Goal: Task Accomplishment & Management: Complete application form

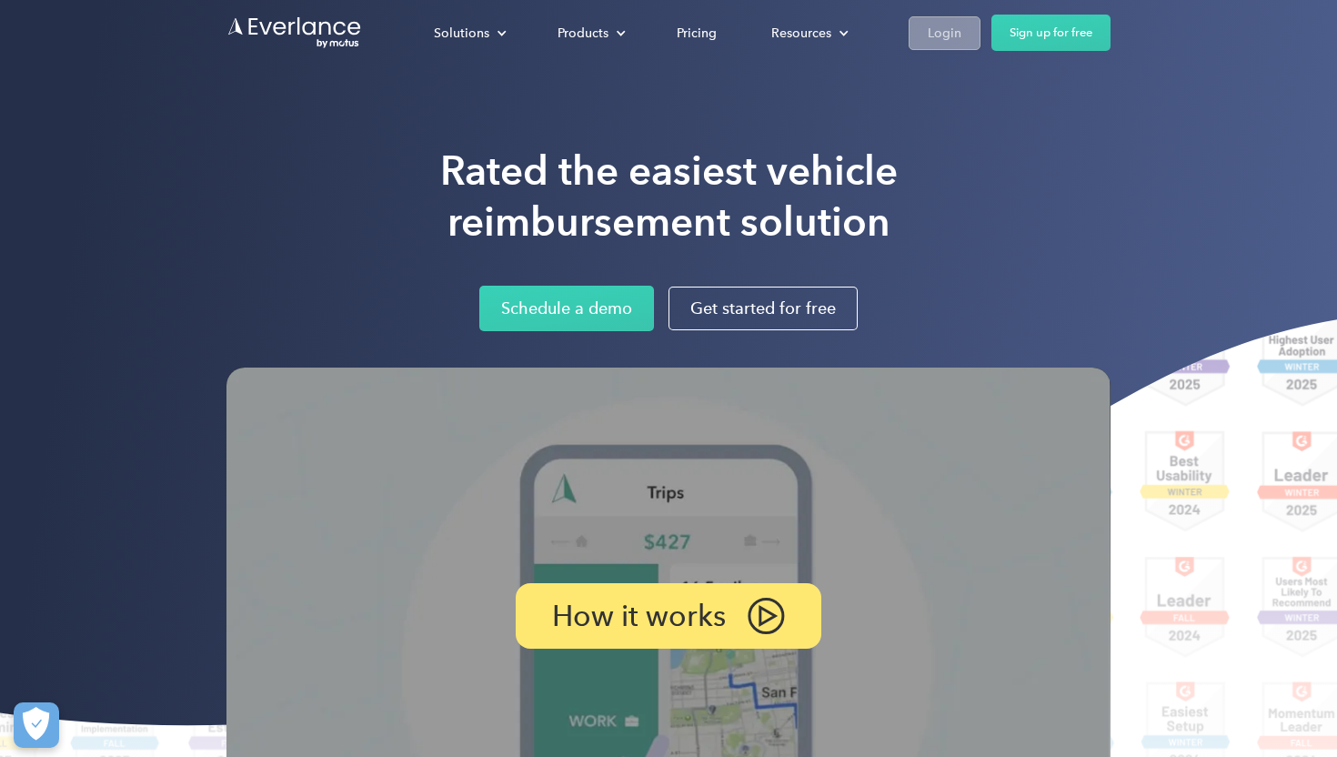
click at [951, 35] on div "Login" at bounding box center [945, 33] width 34 height 23
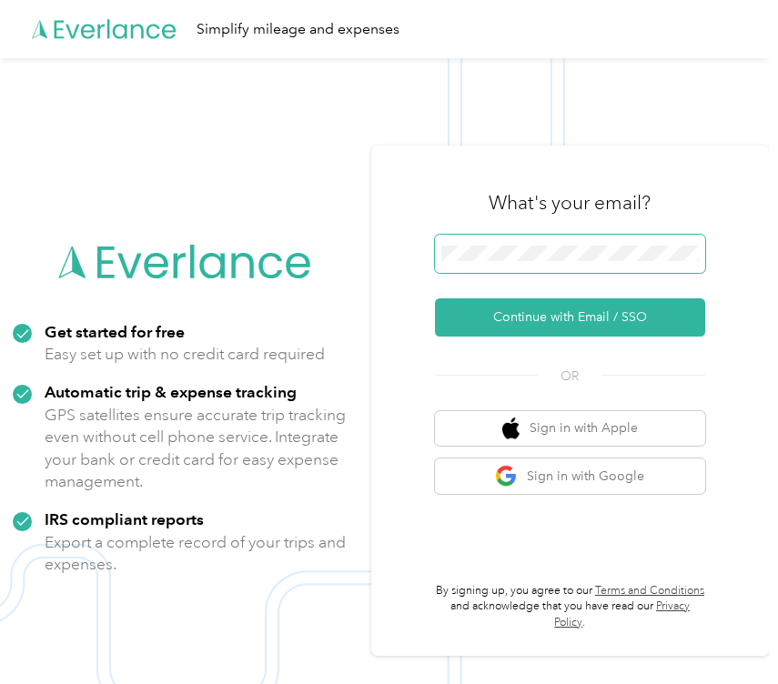
click at [572, 242] on span at bounding box center [570, 254] width 270 height 38
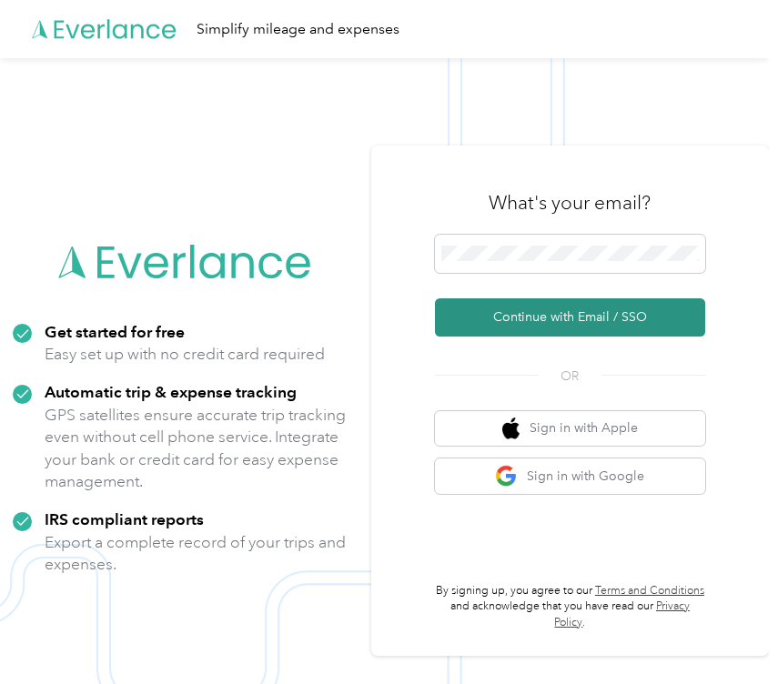
click at [552, 305] on button "Continue with Email / SSO" at bounding box center [570, 317] width 270 height 38
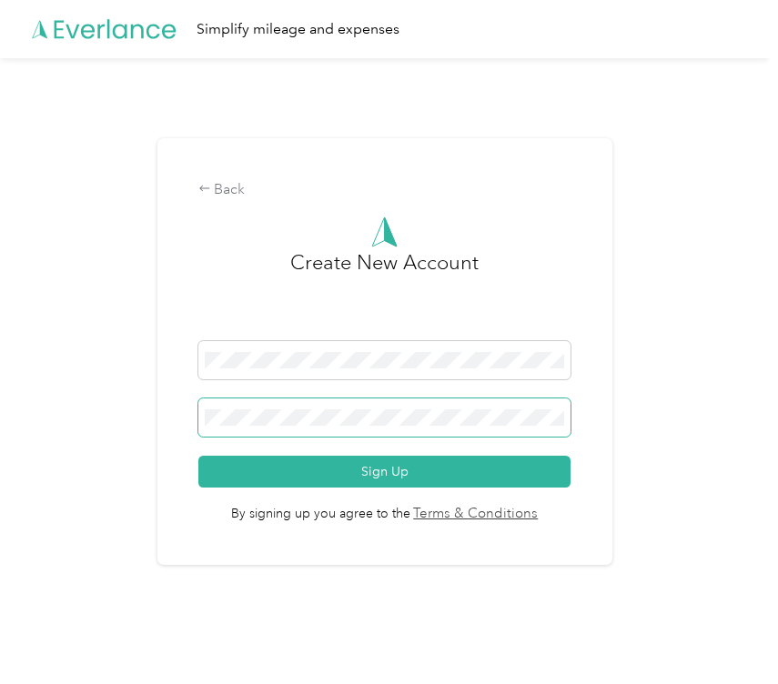
click at [432, 403] on span at bounding box center [384, 417] width 373 height 38
click at [349, 426] on body "Simplify mileage and expenses Back Create New Account Sign Up By signing up you…" at bounding box center [384, 330] width 769 height 660
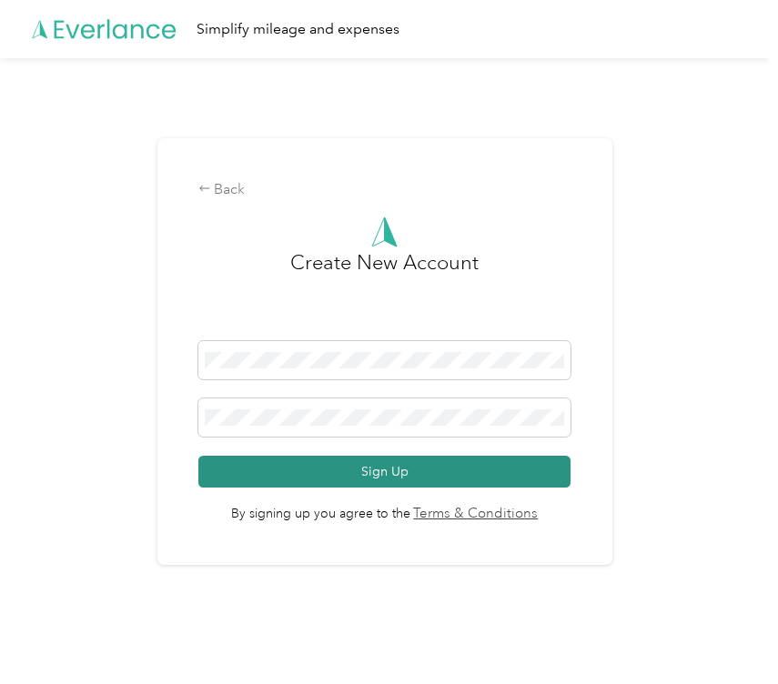
click at [372, 477] on button "Sign Up" at bounding box center [384, 472] width 373 height 32
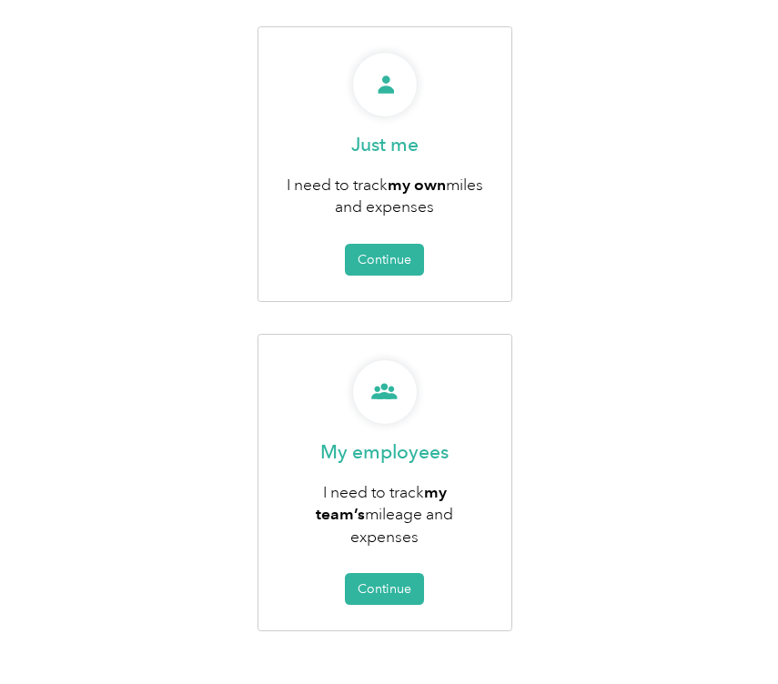
scroll to position [250, 0]
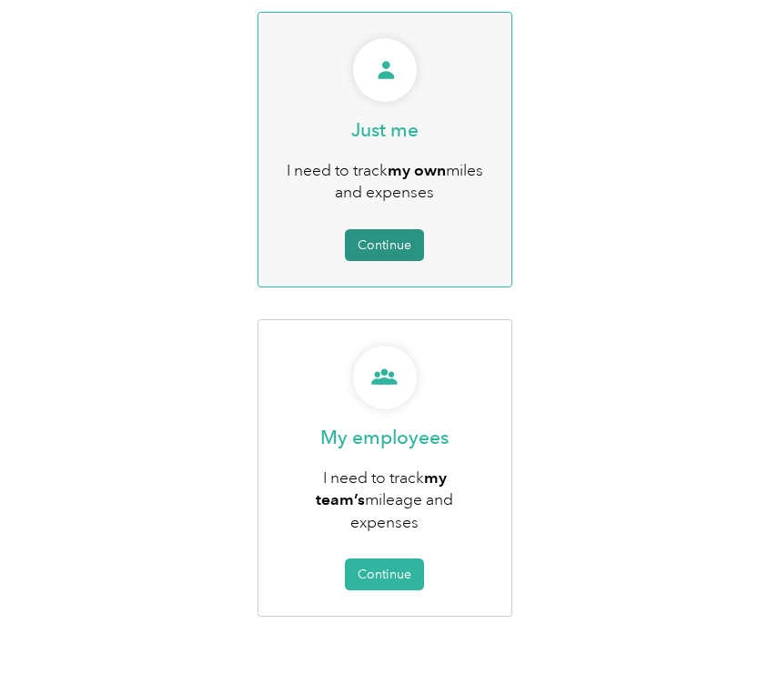
click at [394, 252] on button "Continue" at bounding box center [384, 245] width 79 height 32
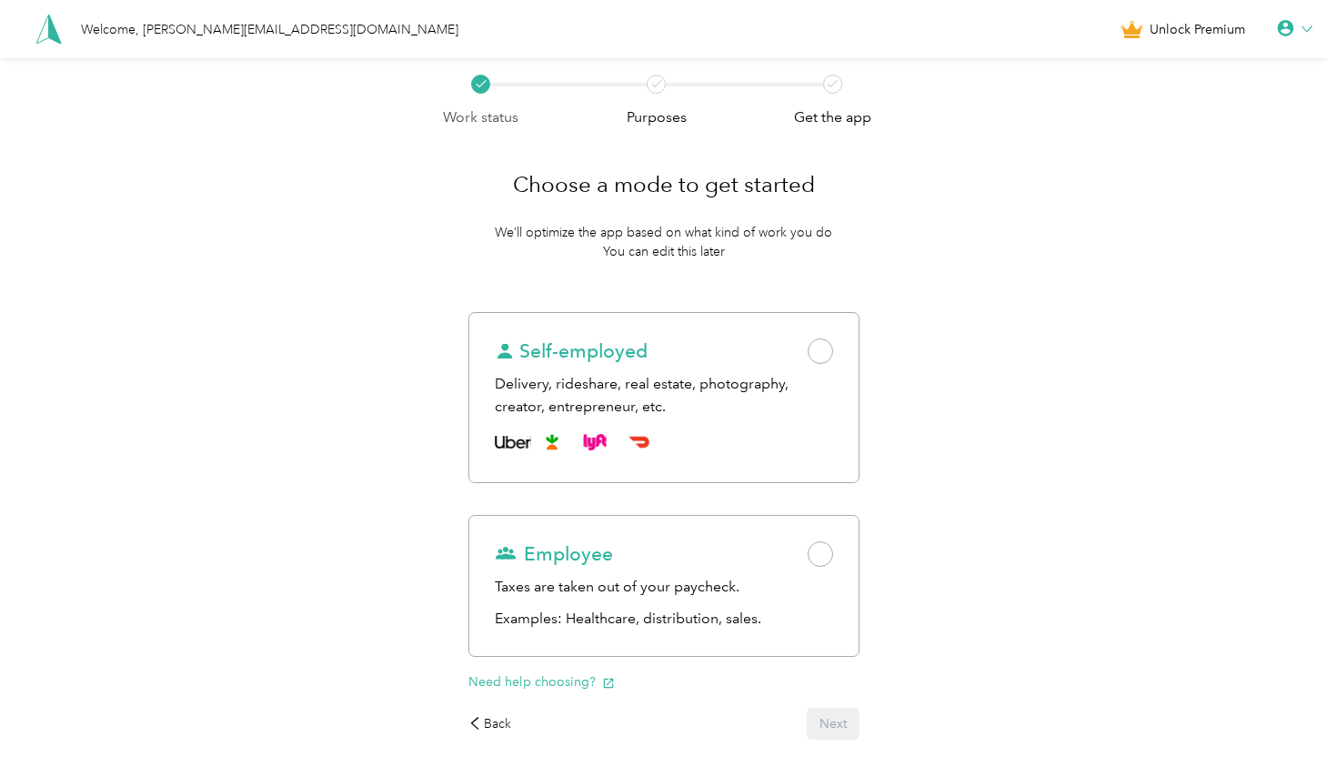
scroll to position [97, 0]
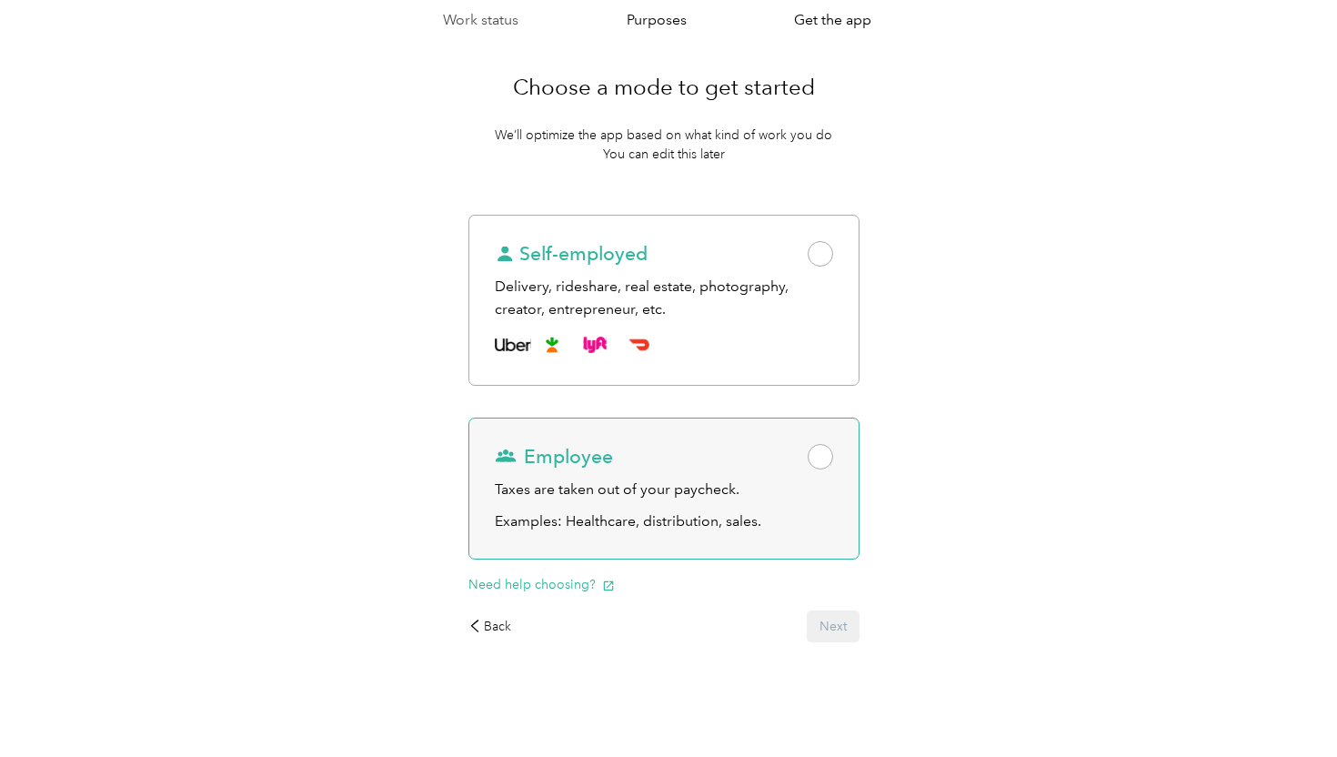
click at [833, 458] on span at bounding box center [820, 456] width 25 height 25
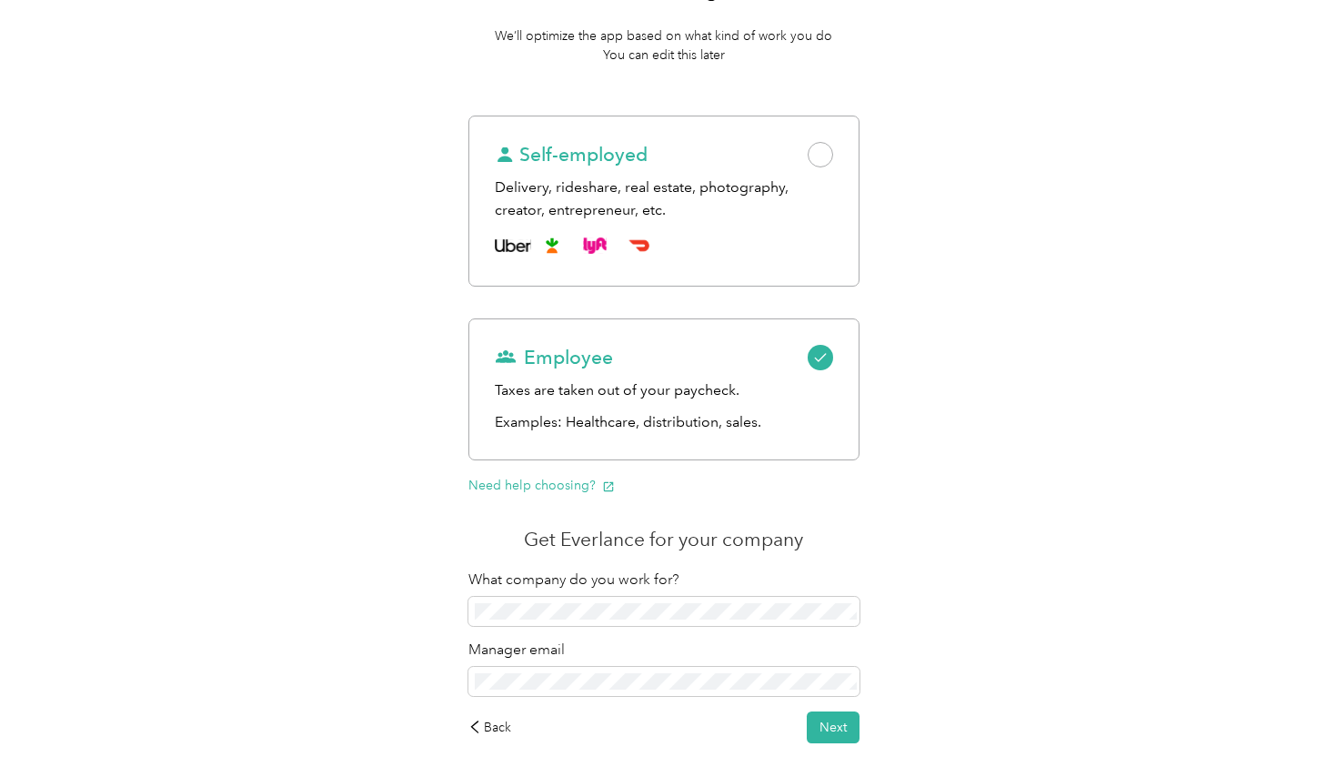
scroll to position [297, 0]
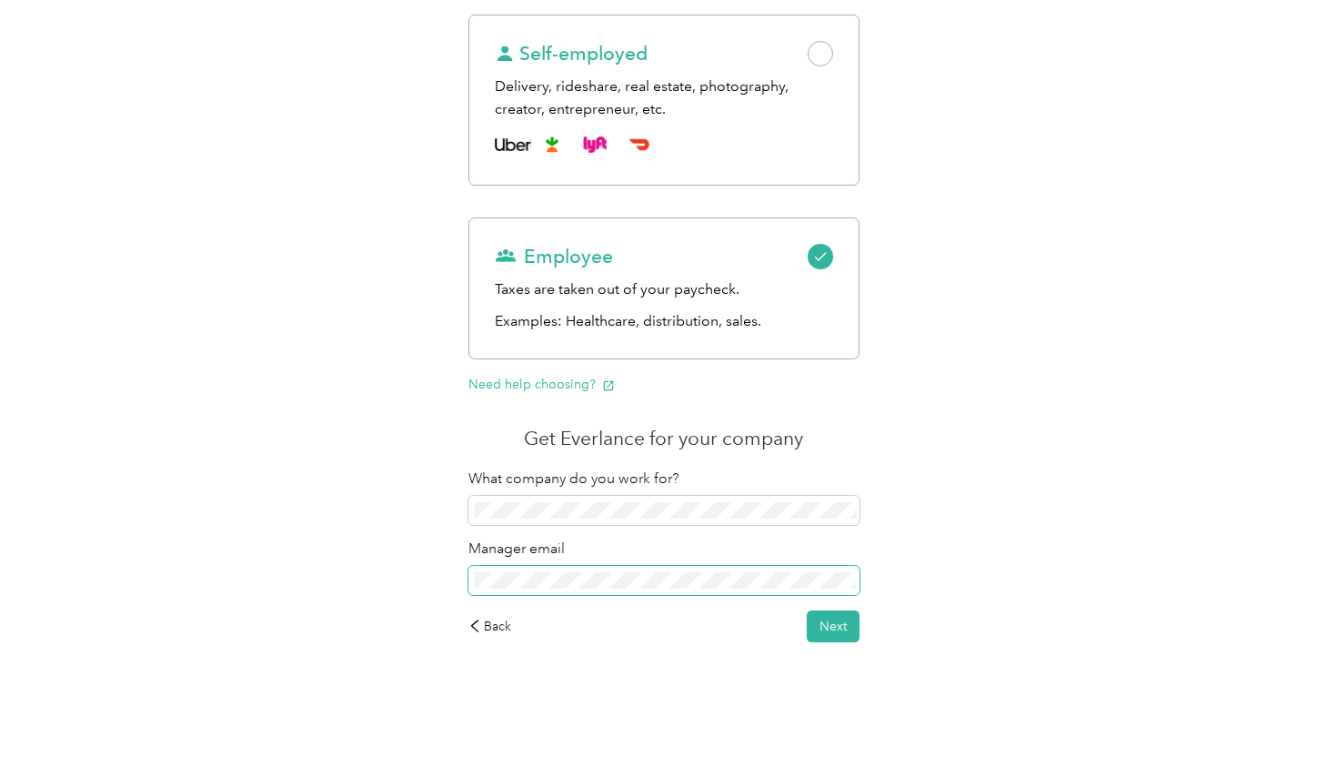
click at [528, 567] on span at bounding box center [664, 580] width 392 height 29
click at [453, 576] on div "Choose a mode to get started We’ll optimize the app based on what kind of work …" at bounding box center [664, 249] width 443 height 837
click at [821, 621] on button "Next" at bounding box center [833, 626] width 53 height 32
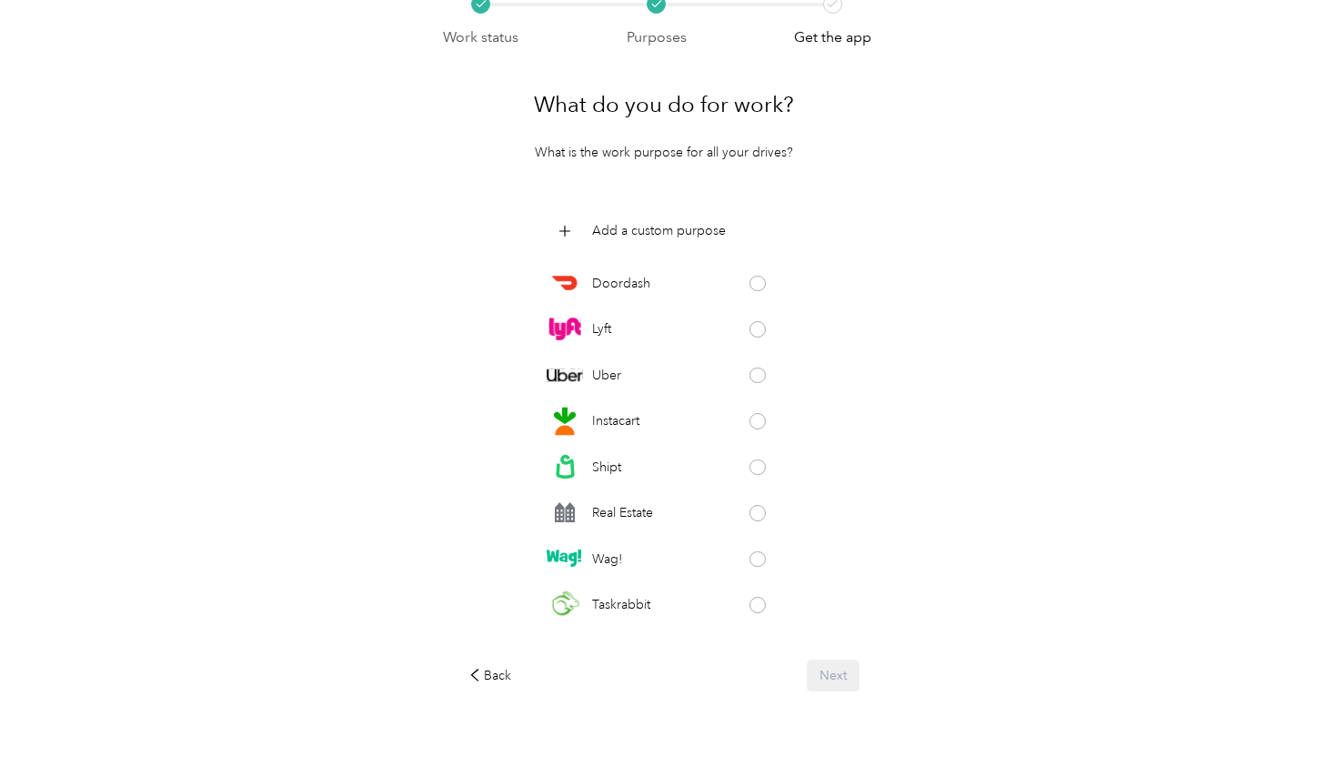
scroll to position [88, 0]
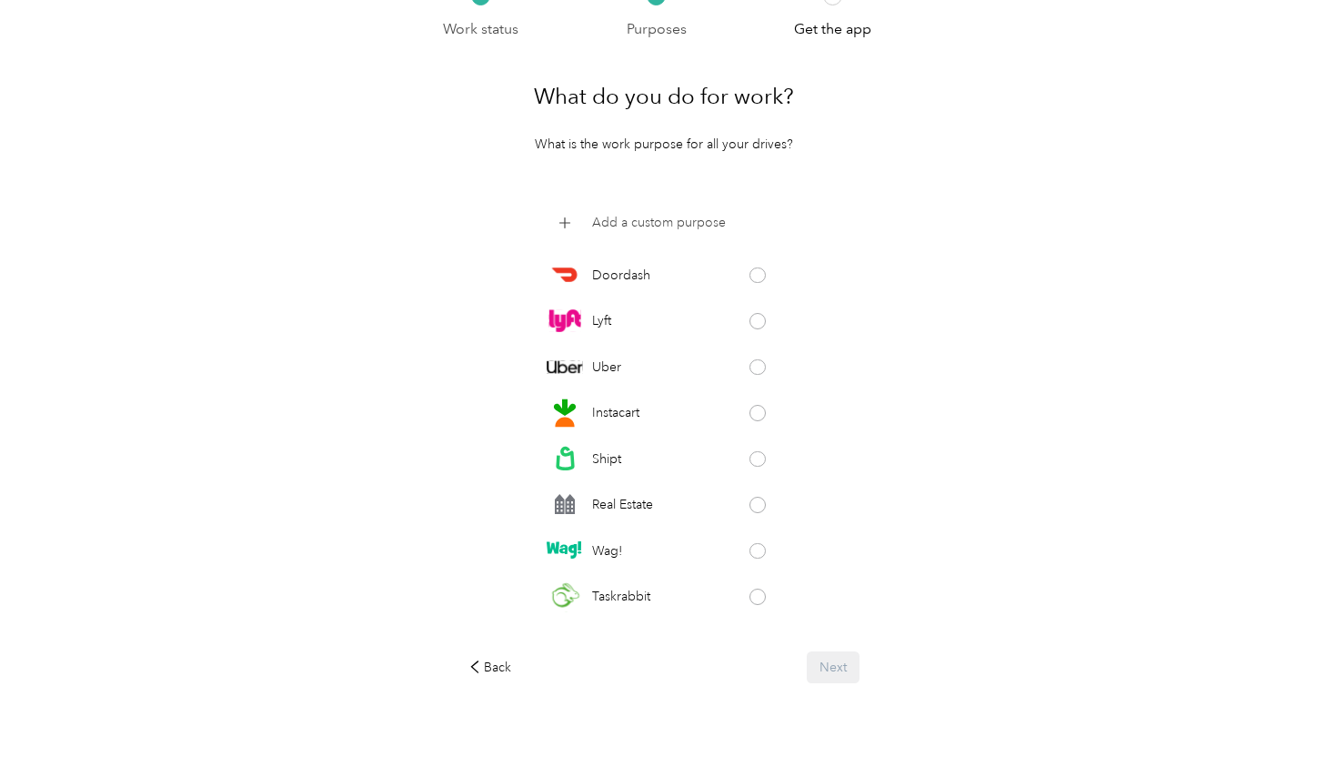
click at [686, 217] on p "Add a custom purpose" at bounding box center [659, 222] width 134 height 19
click at [792, 674] on div "Back Next" at bounding box center [664, 663] width 392 height 32
click at [833, 656] on div "Back Next" at bounding box center [664, 663] width 392 height 32
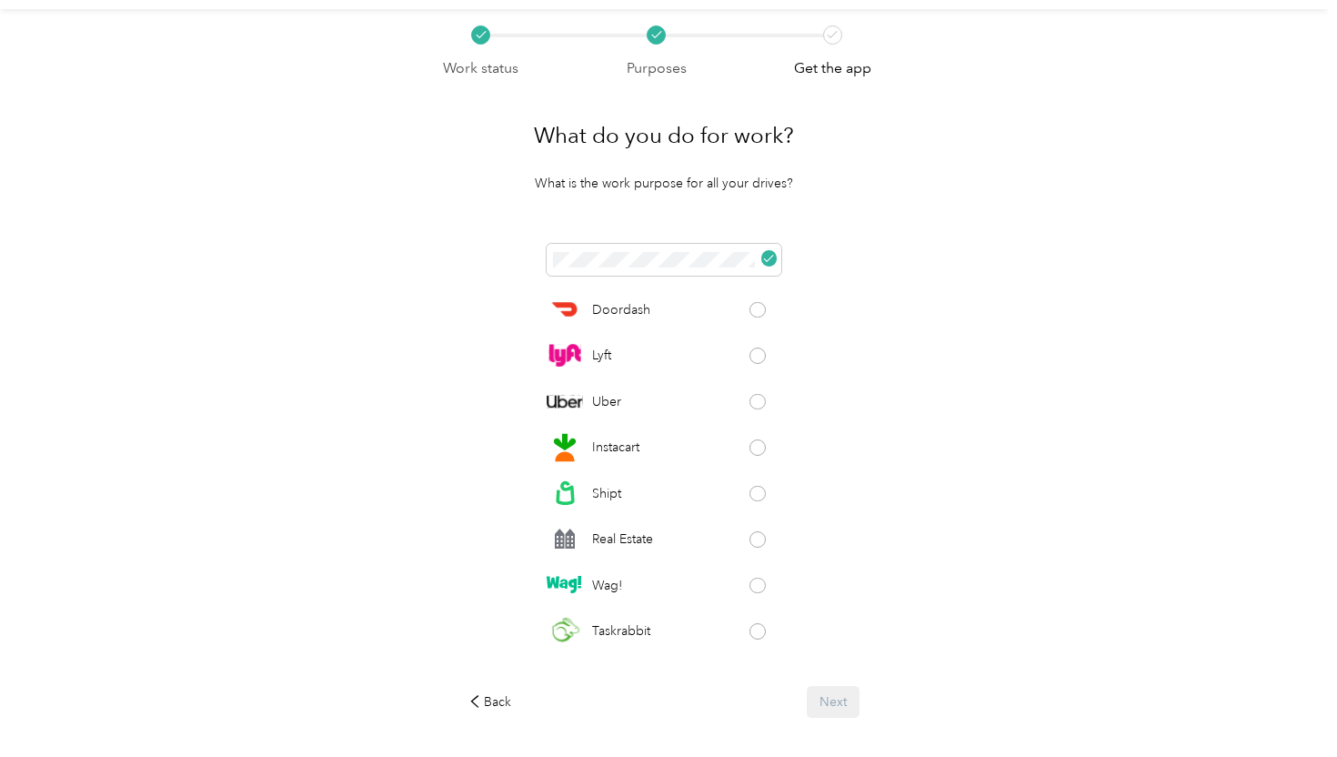
click at [994, 312] on div "Work status Purposes Get the app What do you do for work? What is the work purp…" at bounding box center [664, 420] width 1328 height 823
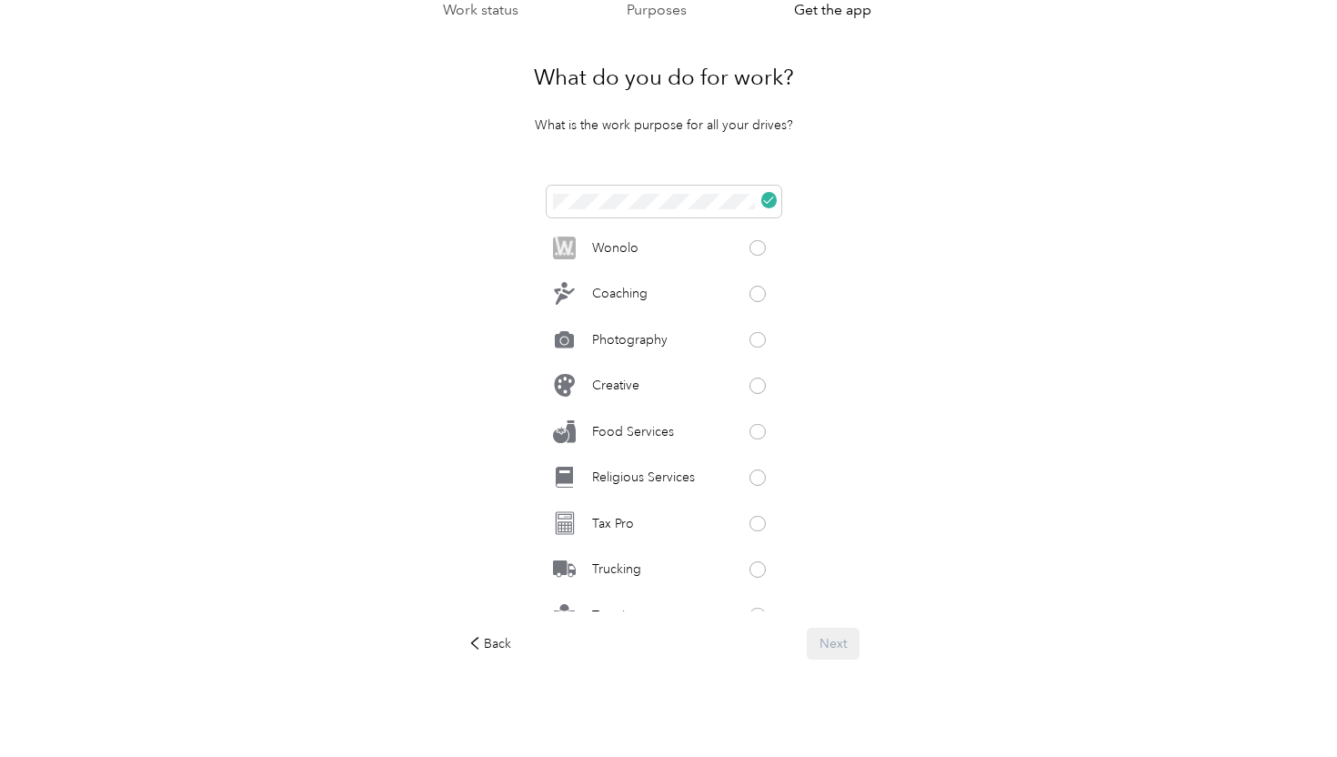
scroll to position [852, 0]
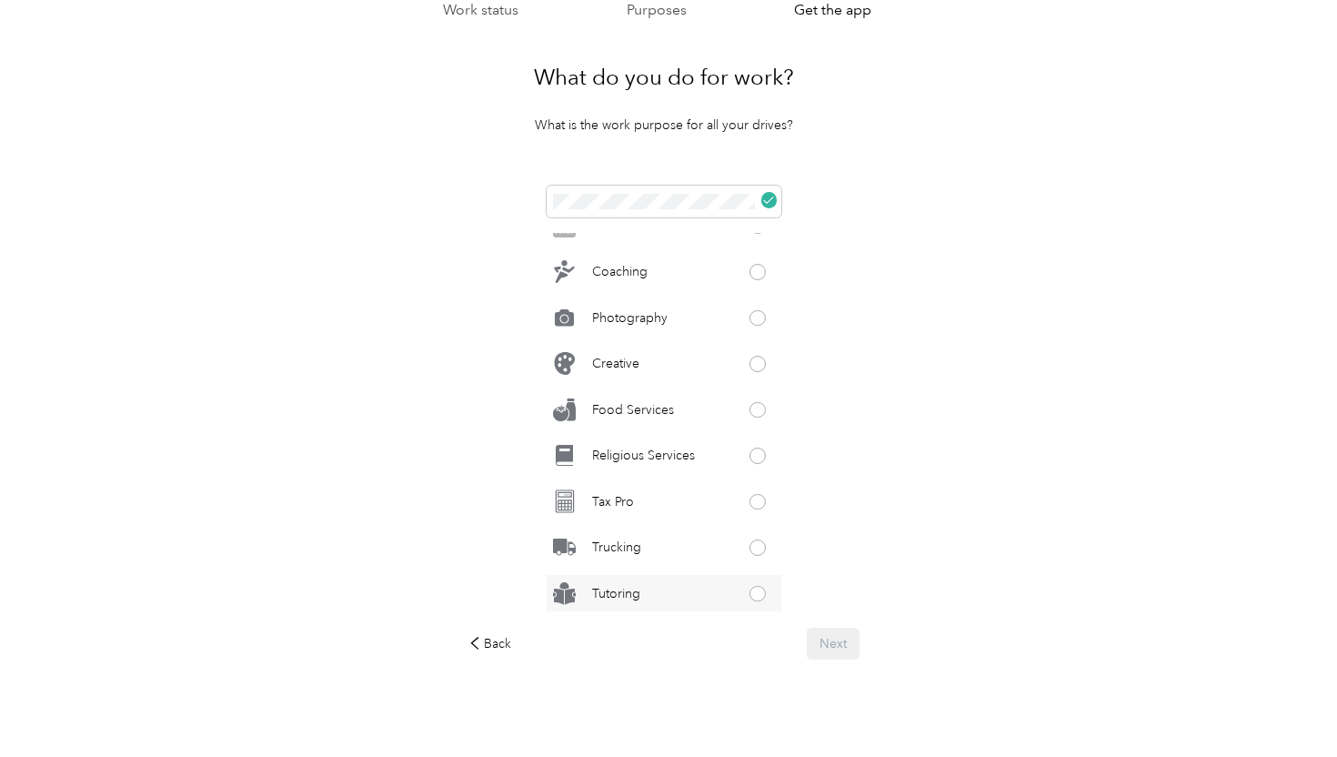
click at [737, 599] on div "Tutoring" at bounding box center [664, 593] width 235 height 36
click at [838, 633] on button "Next" at bounding box center [833, 644] width 53 height 32
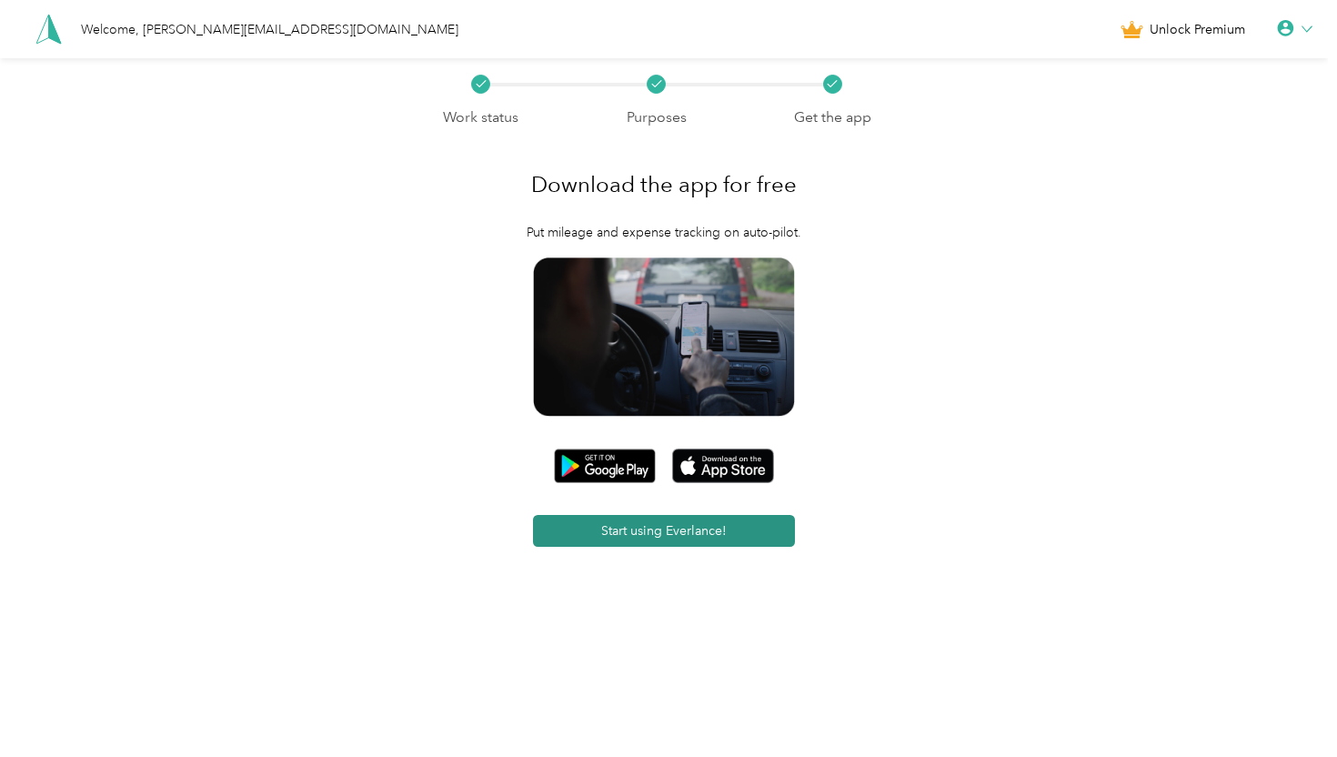
click at [725, 536] on button "Start using Everlance!" at bounding box center [663, 531] width 261 height 32
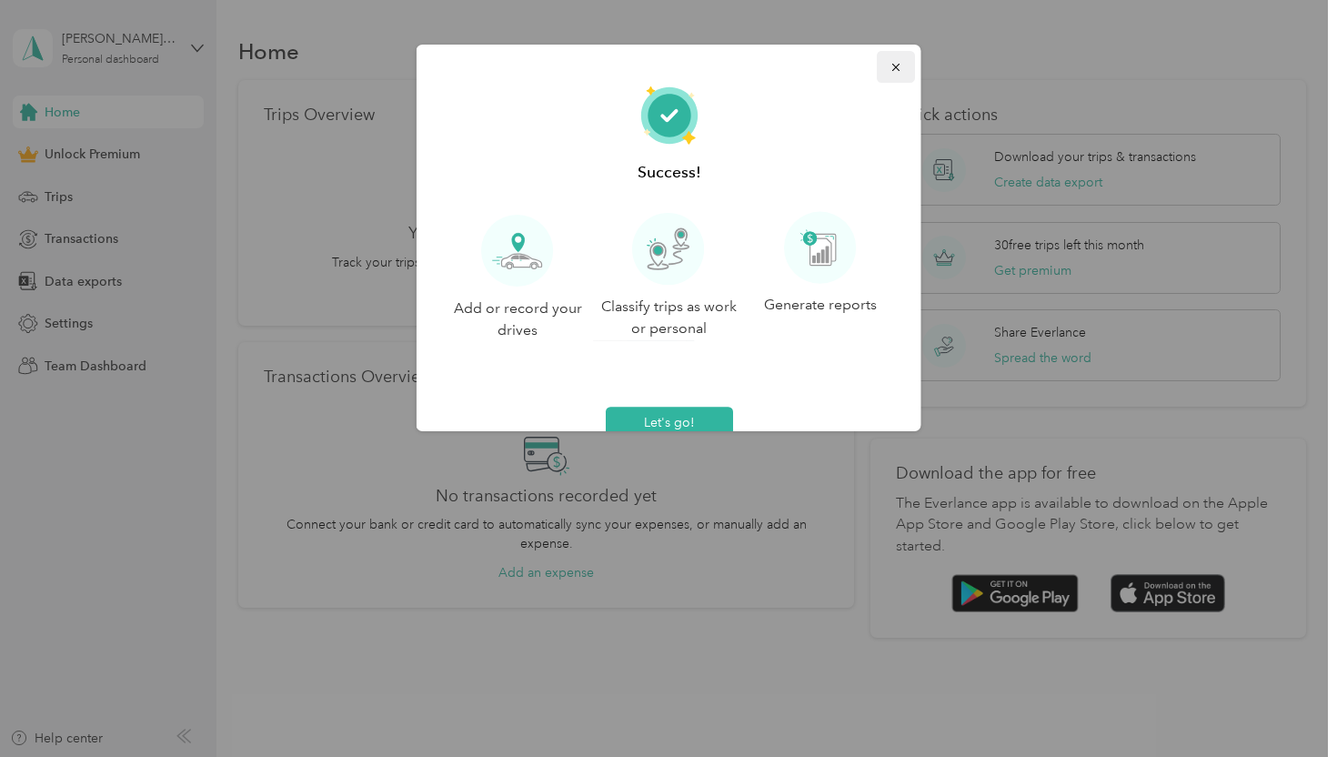
click at [887, 79] on button "button" at bounding box center [896, 67] width 38 height 32
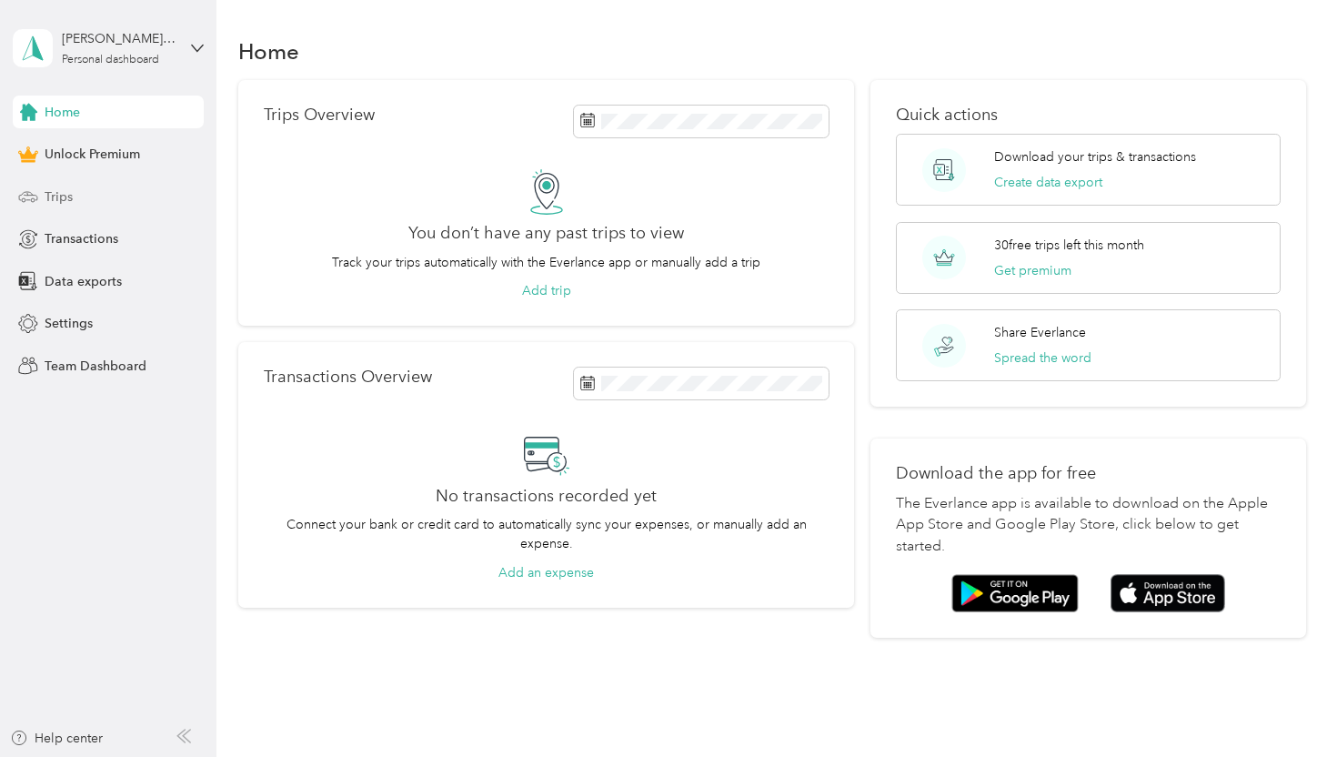
click at [78, 200] on div "Trips" at bounding box center [108, 196] width 191 height 33
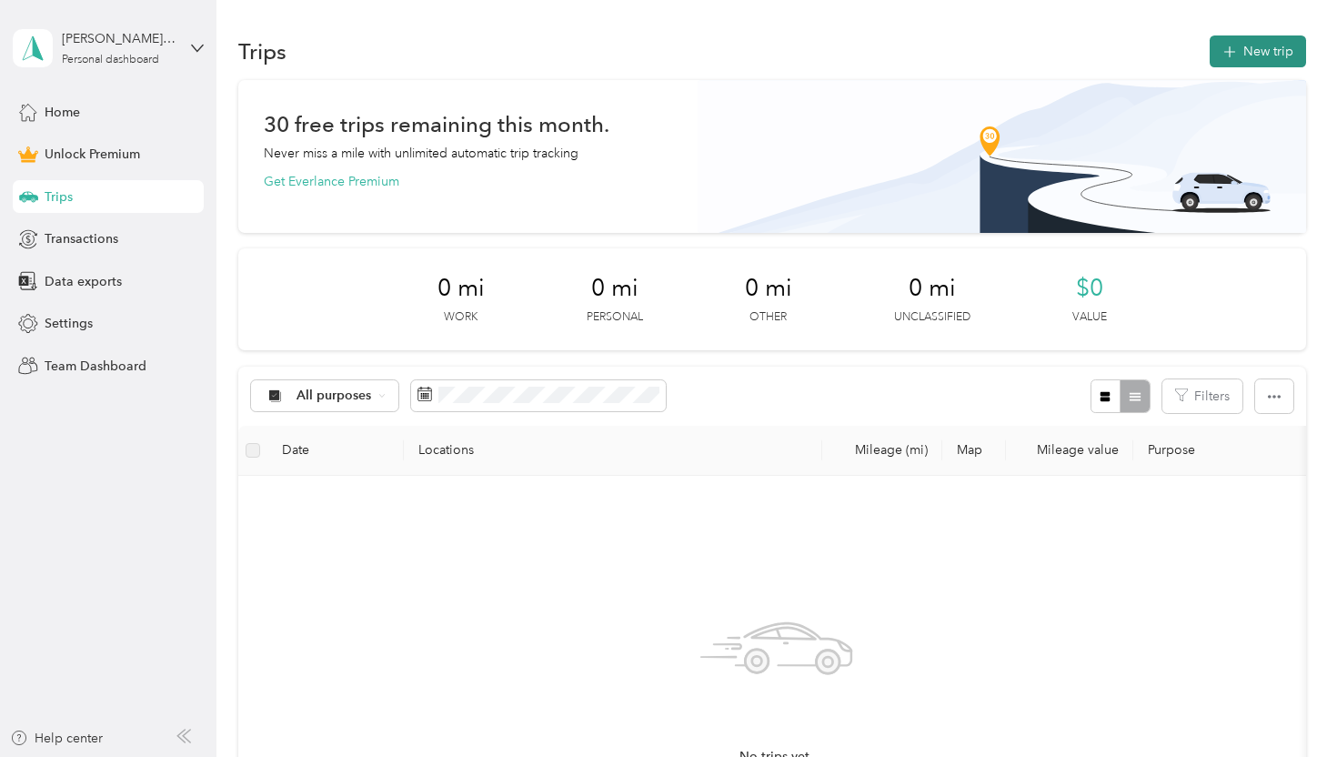
click at [1258, 43] on button "New trip" at bounding box center [1258, 51] width 96 height 32
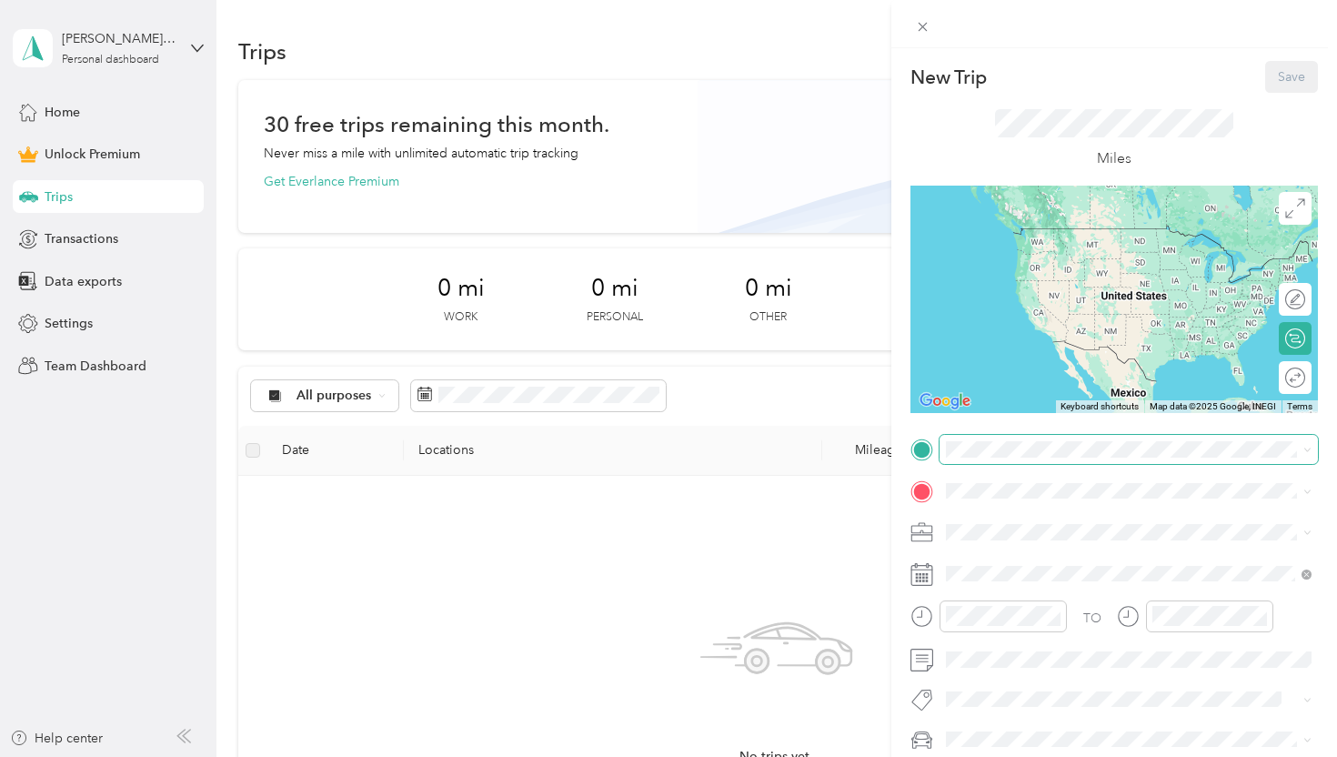
click at [958, 440] on span at bounding box center [1129, 449] width 378 height 29
click at [913, 465] on div "TO Add photo" at bounding box center [1115, 634] width 408 height 398
click at [1013, 515] on span "[STREET_ADDRESS][US_STATE]" at bounding box center [1072, 515] width 182 height 16
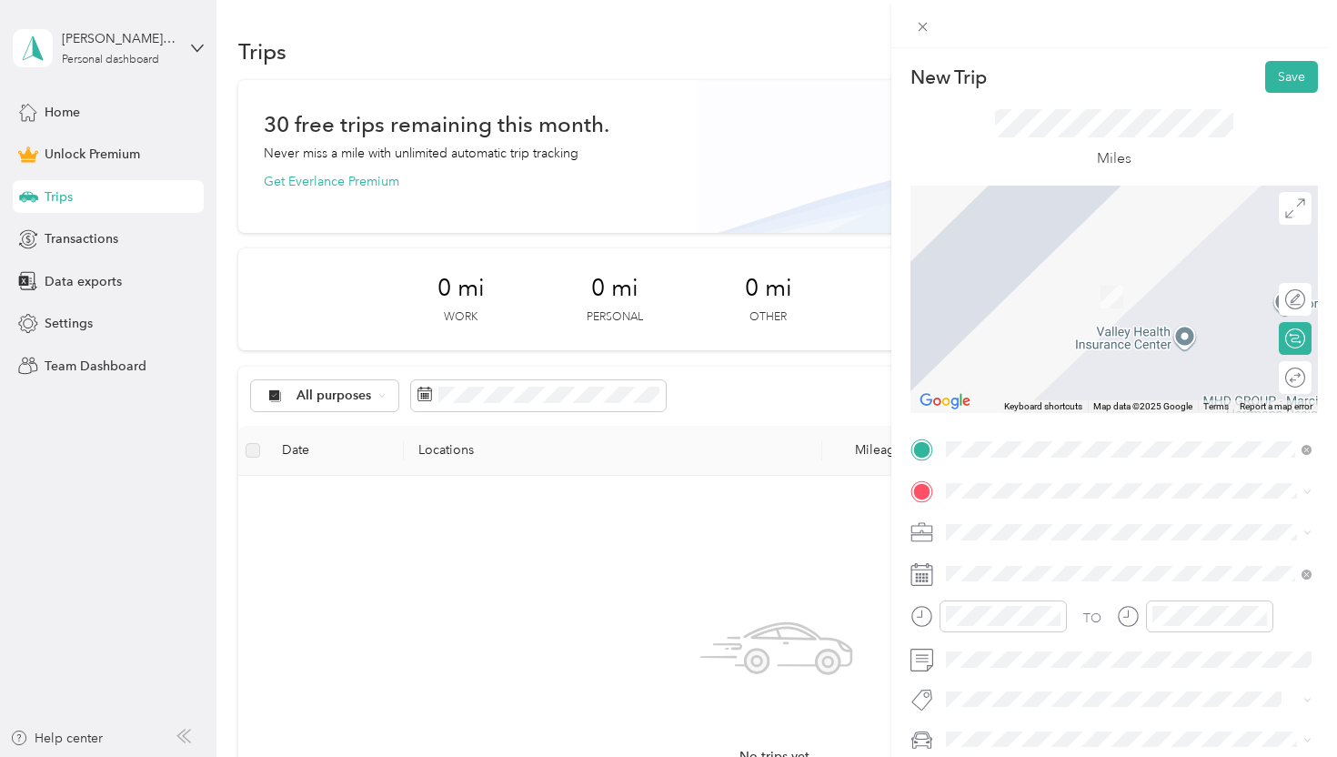
click at [1032, 559] on span "[GEOGRAPHIC_DATA][US_STATE], [GEOGRAPHIC_DATA]" at bounding box center [1144, 561] width 326 height 32
click at [981, 555] on span "[GEOGRAPHIC_DATA][US_STATE], [GEOGRAPHIC_DATA]" at bounding box center [1144, 565] width 326 height 32
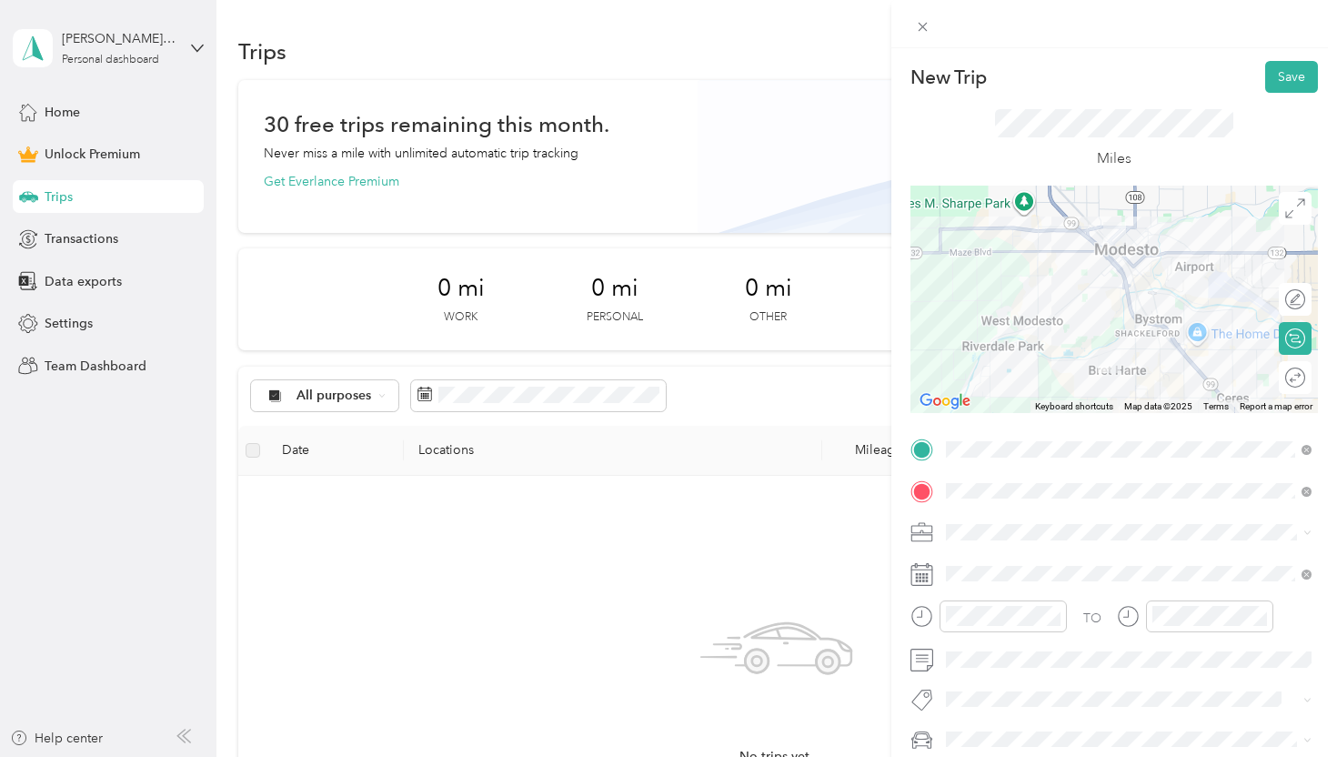
scroll to position [41, 0]
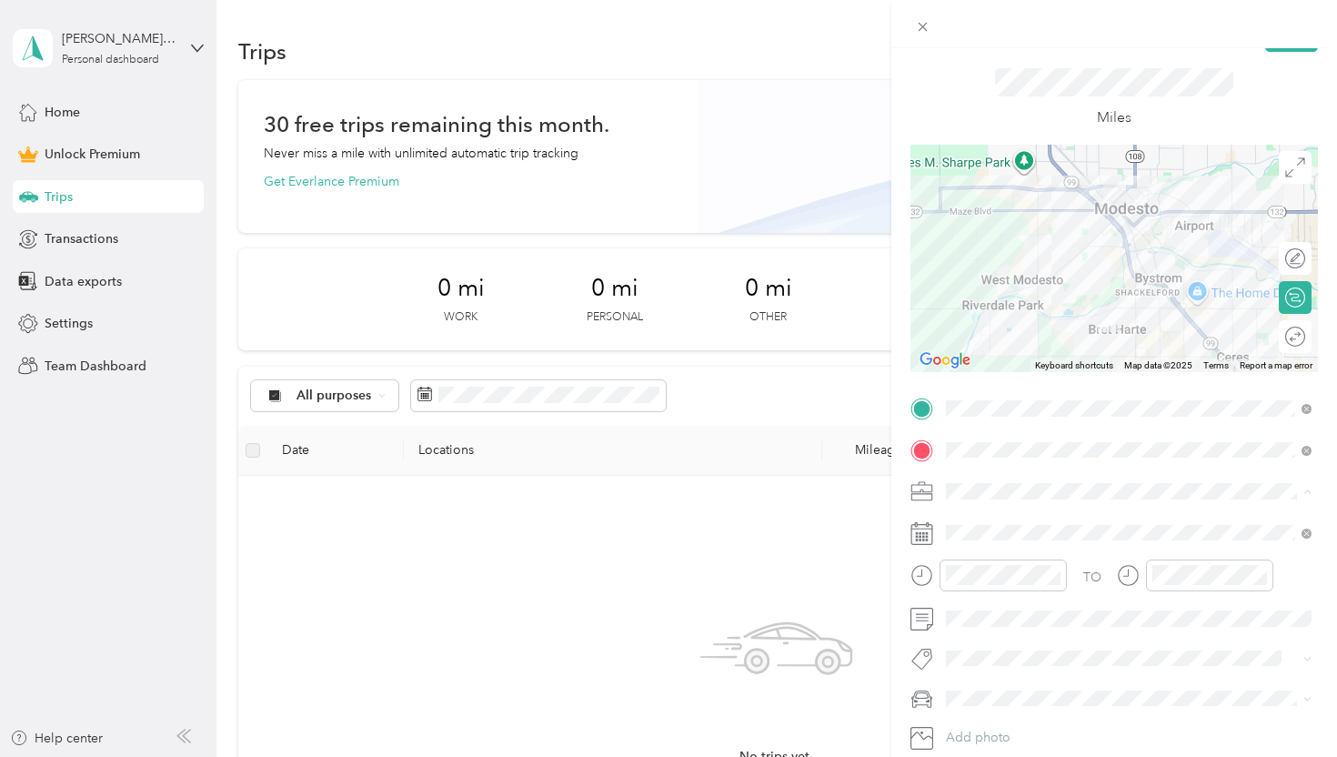
click at [1001, 302] on li "Tutoring" at bounding box center [1129, 300] width 378 height 32
click at [931, 534] on icon at bounding box center [922, 533] width 23 height 23
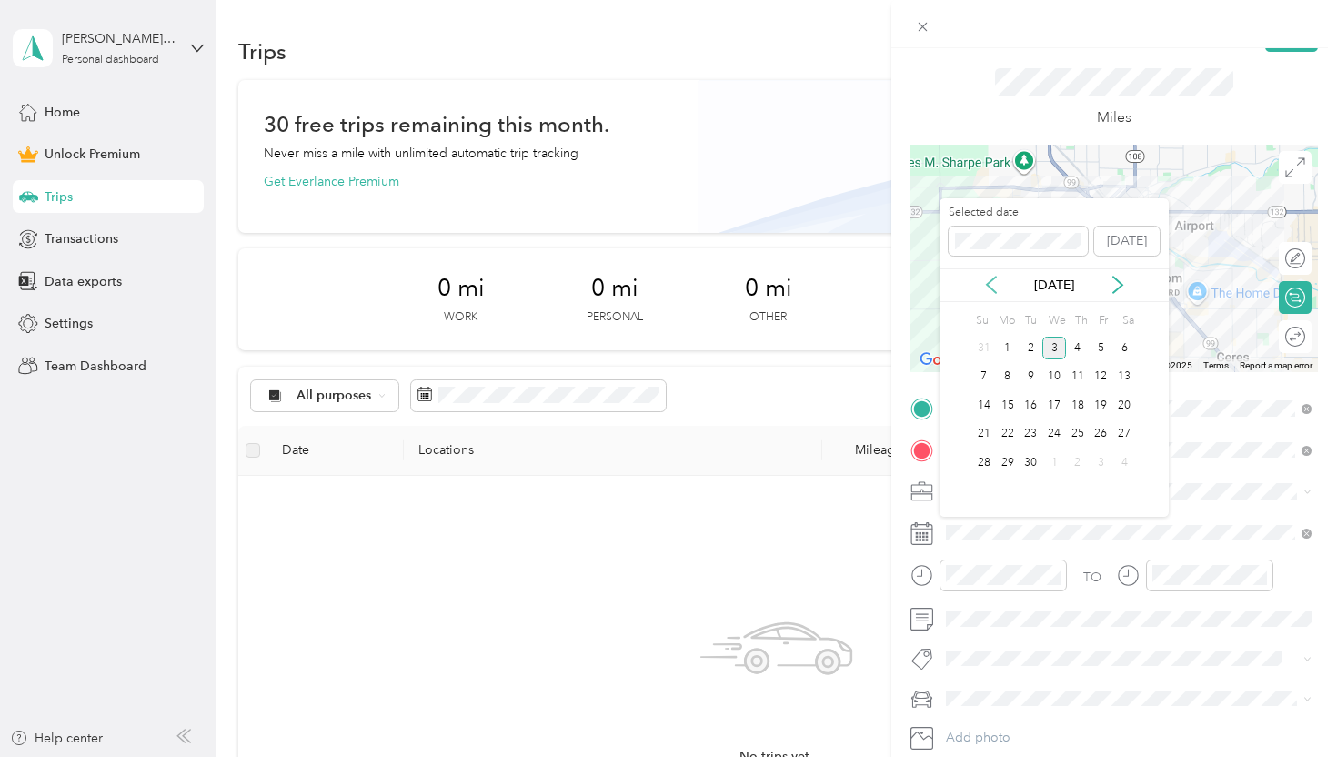
click at [992, 282] on icon at bounding box center [991, 285] width 18 height 18
click at [1059, 463] on div "27" at bounding box center [1054, 462] width 24 height 23
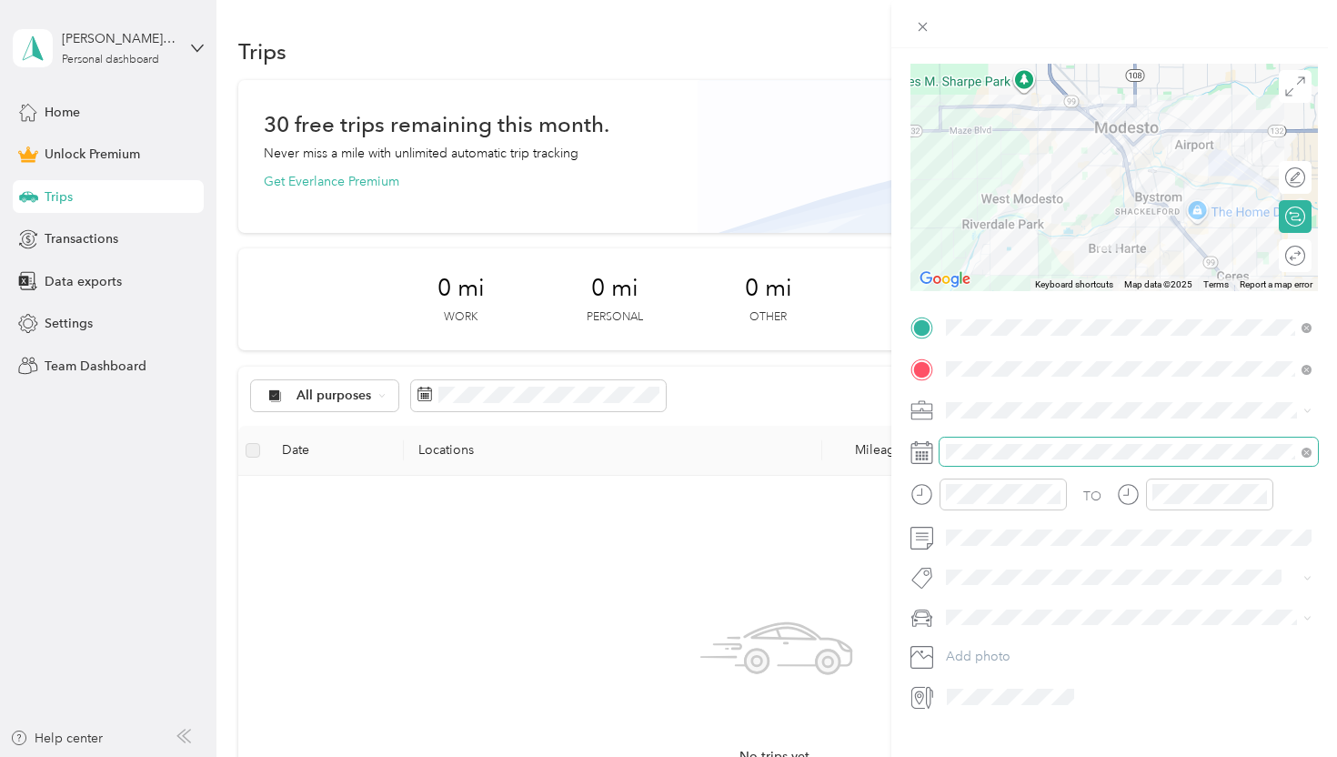
scroll to position [143, 0]
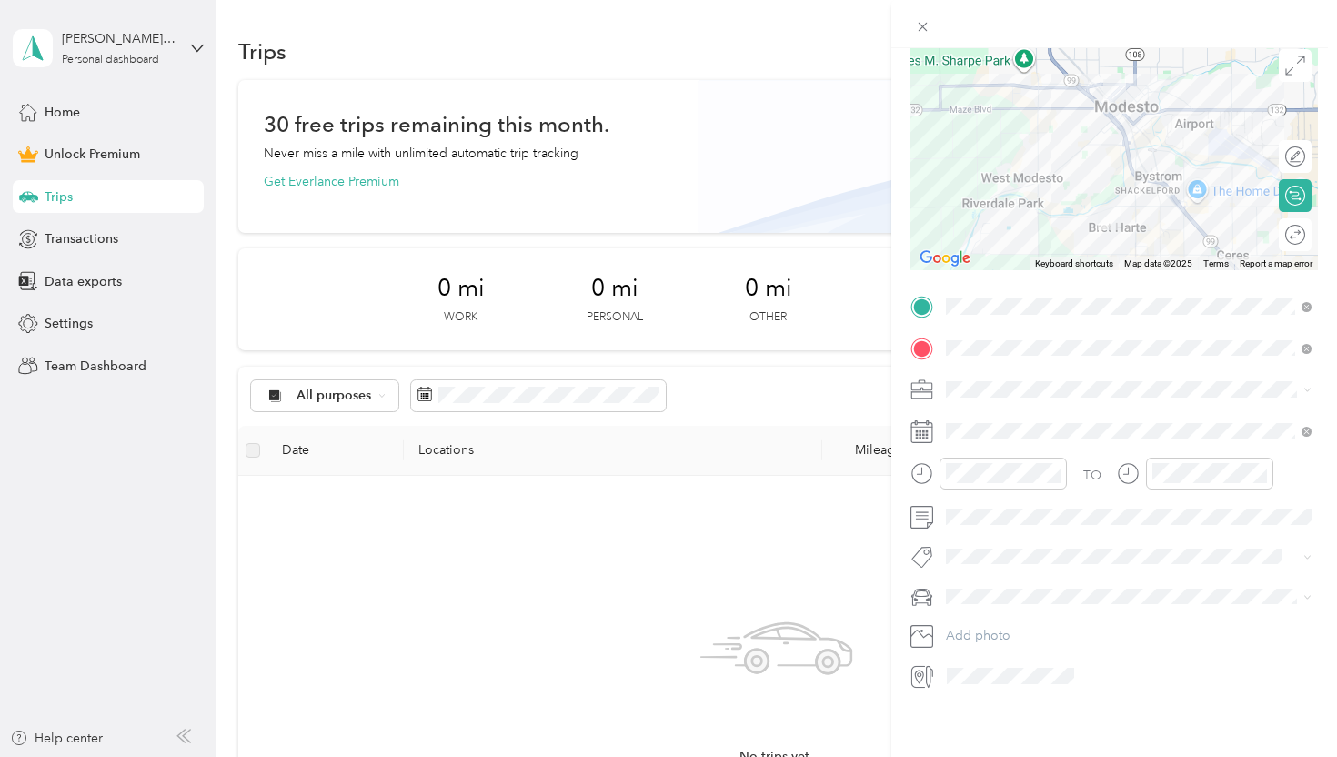
click at [889, 561] on div "New Trip Save This trip cannot be edited because it is either under review, app…" at bounding box center [668, 378] width 1337 height 757
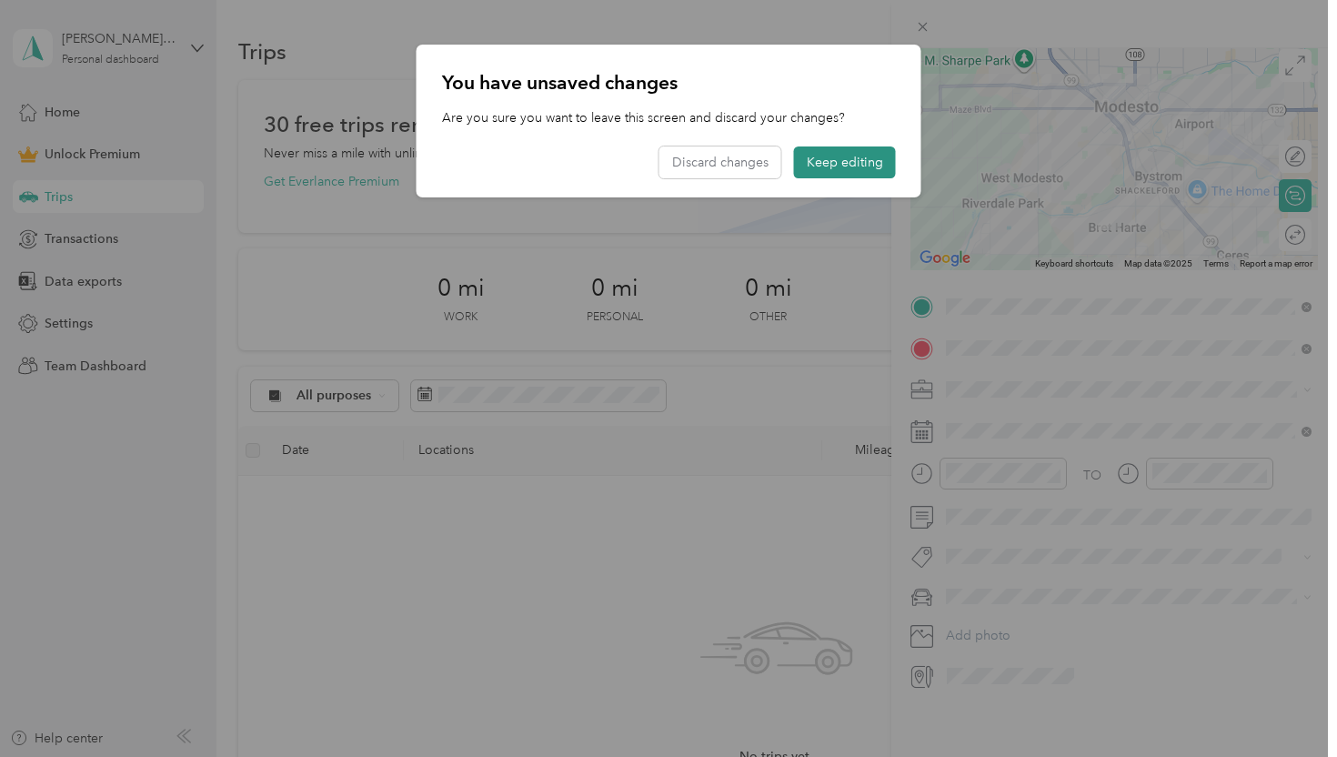
click at [841, 152] on button "Keep editing" at bounding box center [845, 162] width 102 height 32
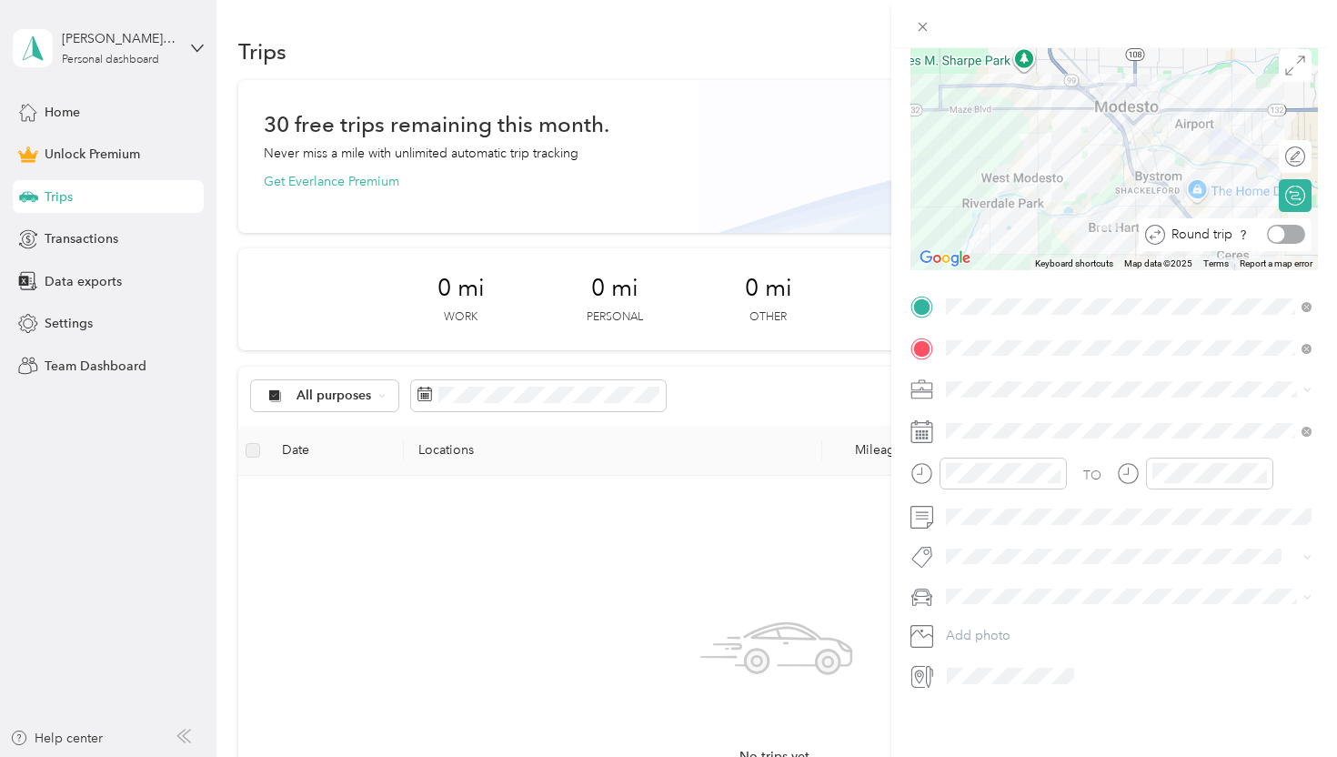
click at [1280, 234] on div at bounding box center [1277, 235] width 16 height 16
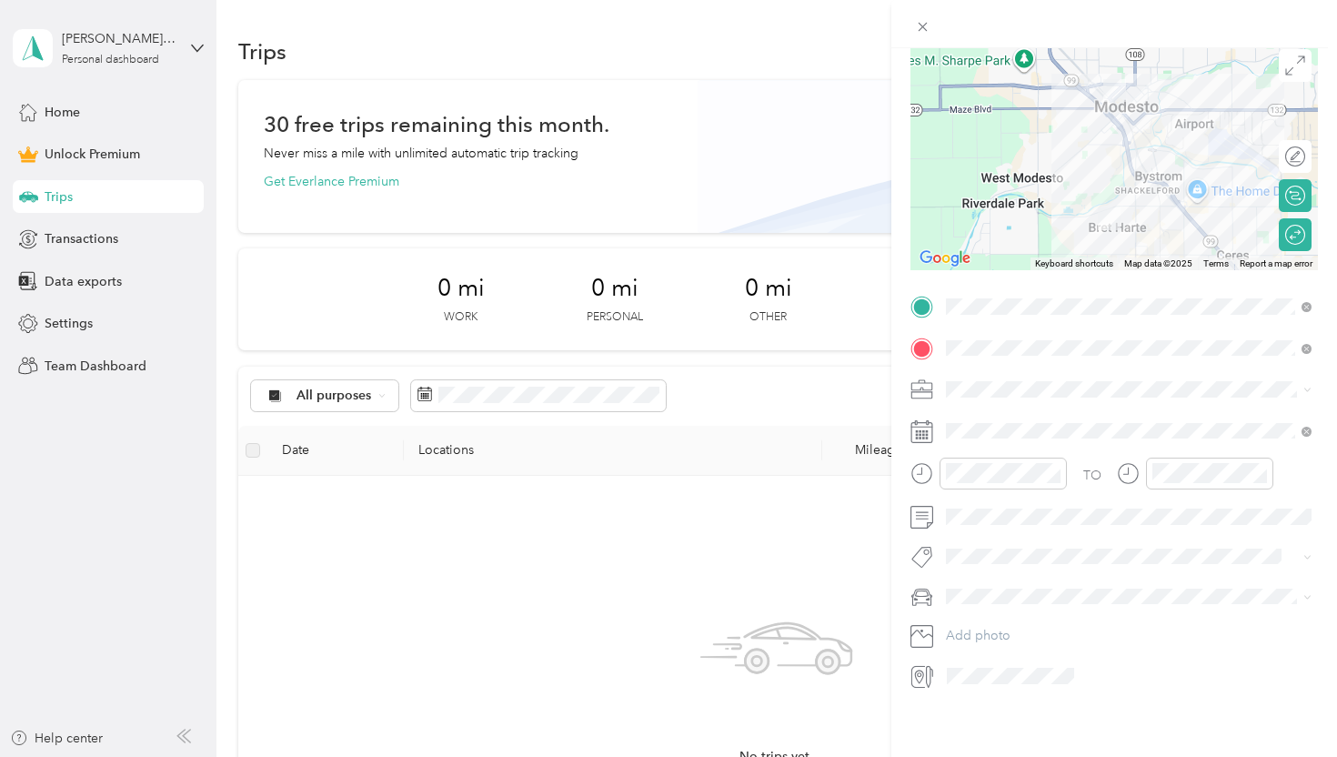
scroll to position [0, 0]
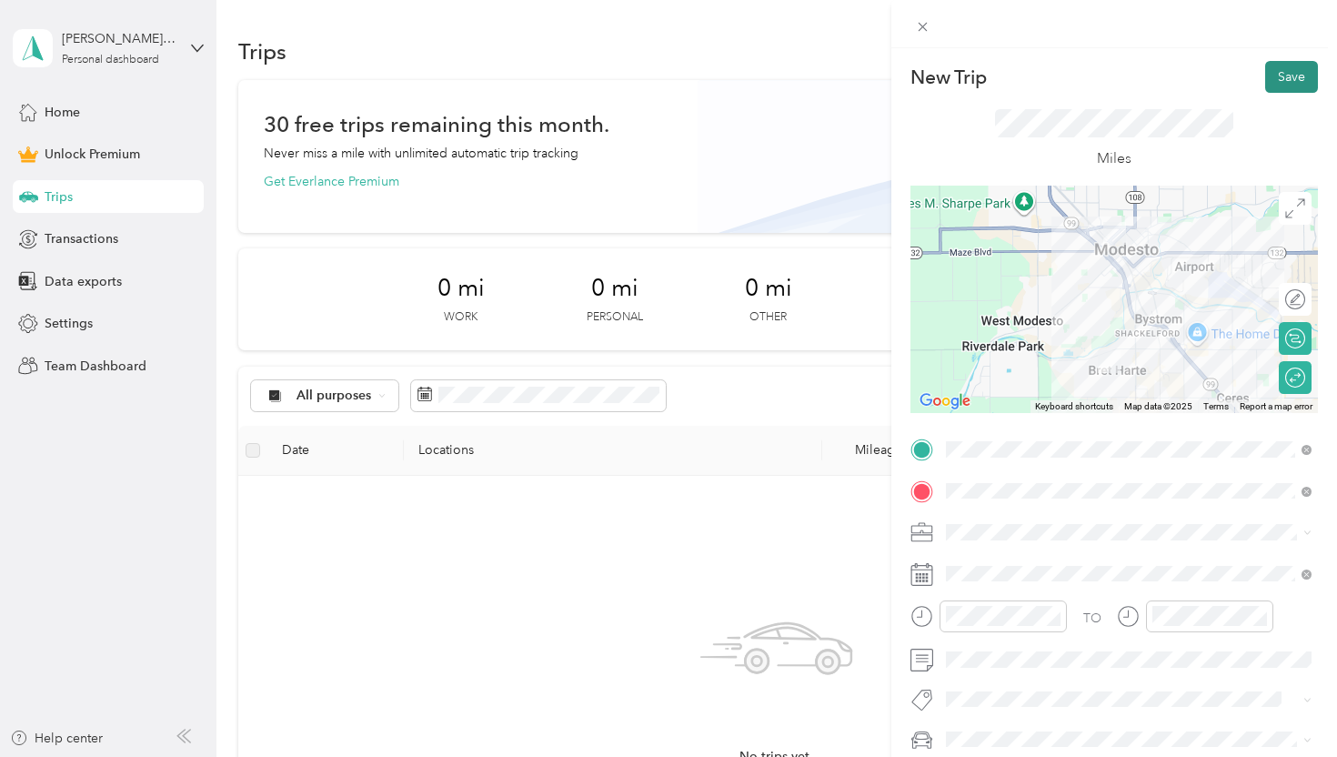
click at [1297, 79] on button "Save" at bounding box center [1291, 77] width 53 height 32
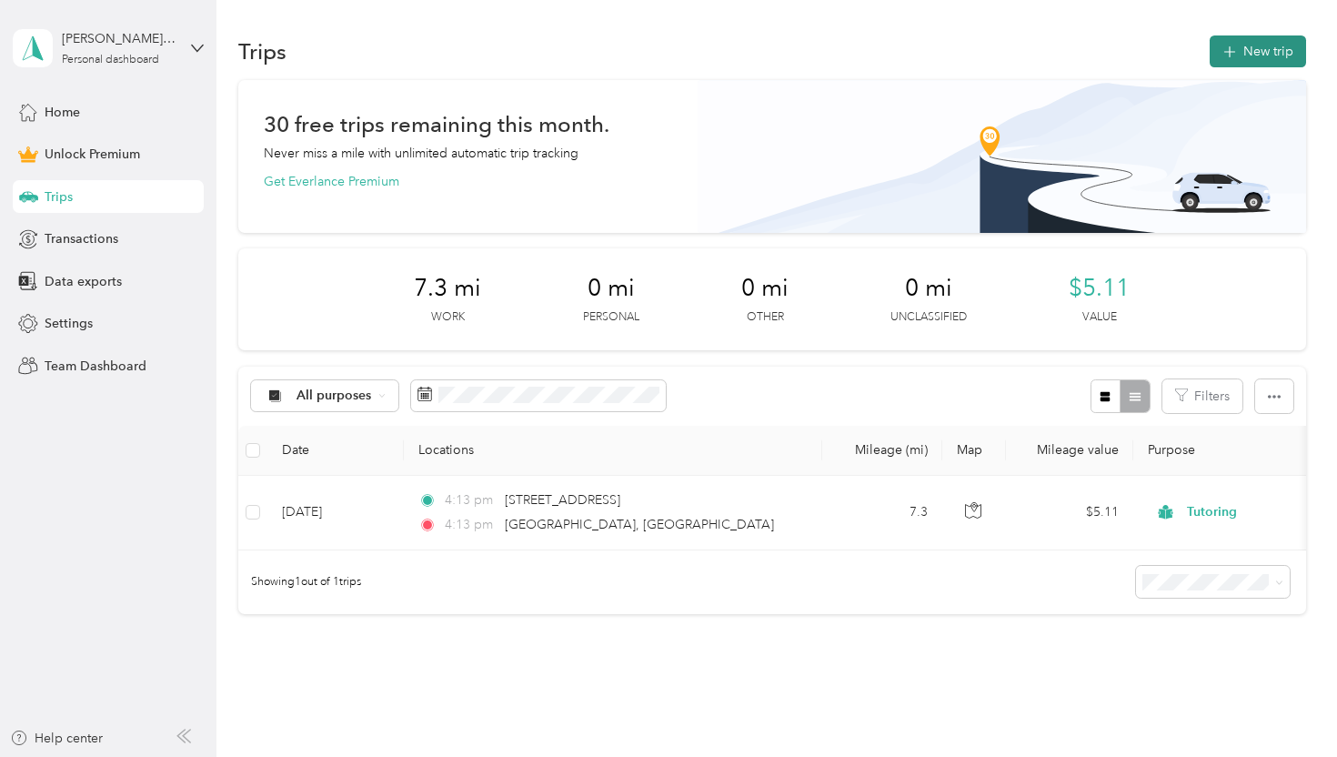
click at [1259, 49] on button "New trip" at bounding box center [1258, 51] width 96 height 32
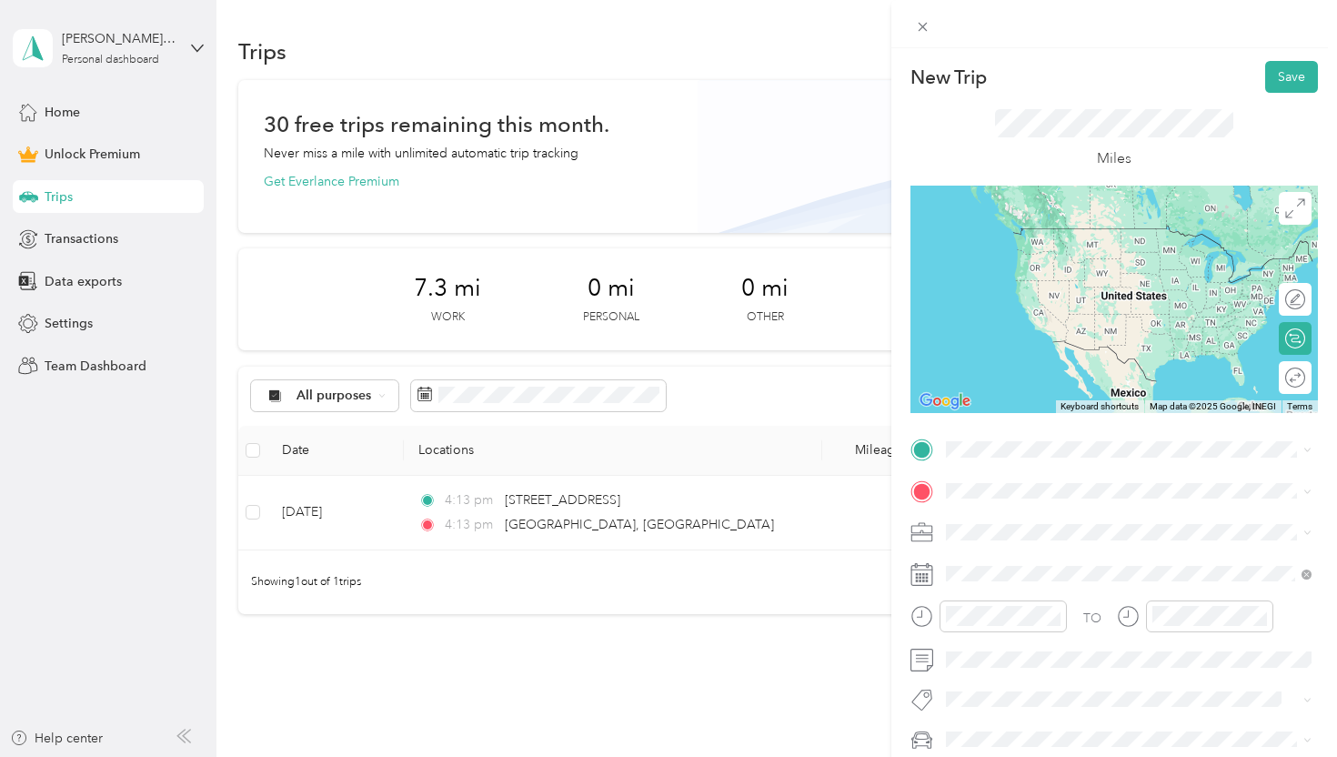
click at [974, 531] on li "[STREET_ADDRESS][US_STATE]" at bounding box center [1129, 512] width 378 height 37
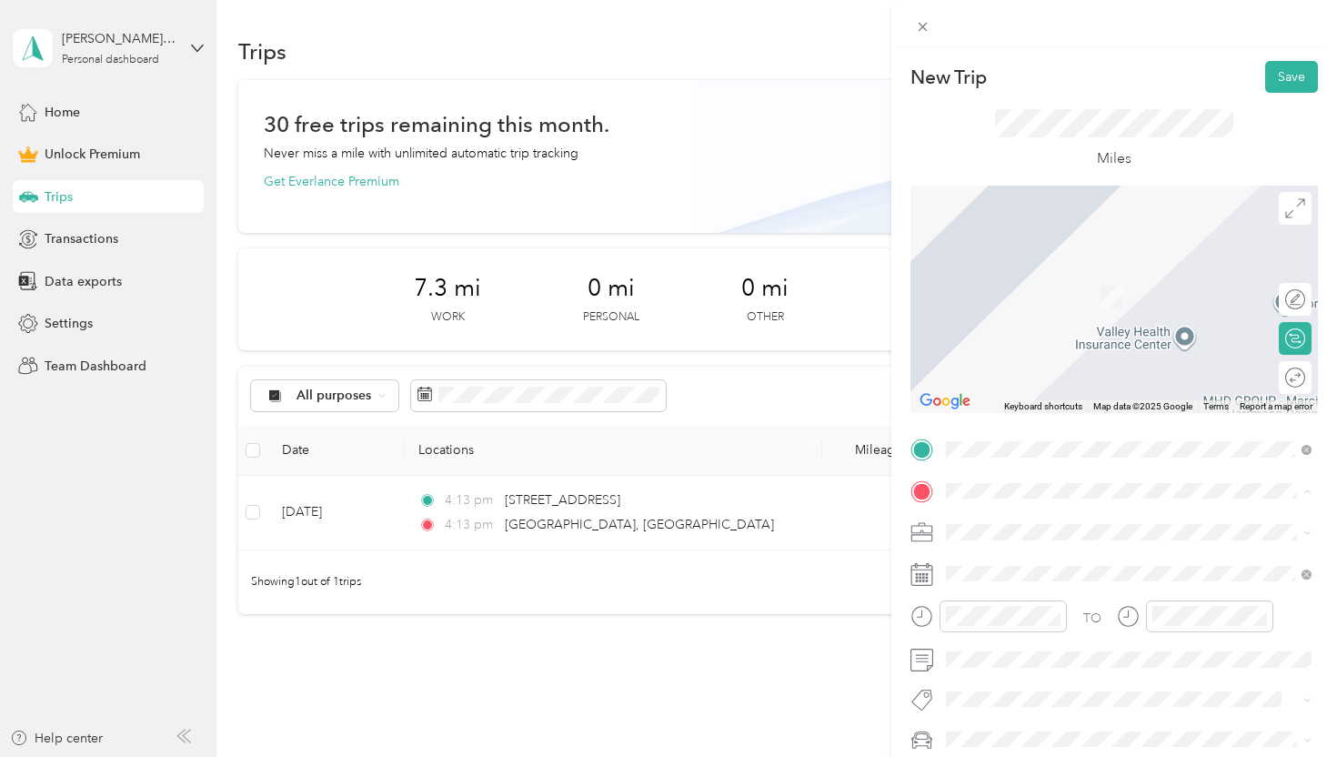
click at [1042, 277] on span "[STREET_ADDRESS][US_STATE]" at bounding box center [1072, 269] width 182 height 16
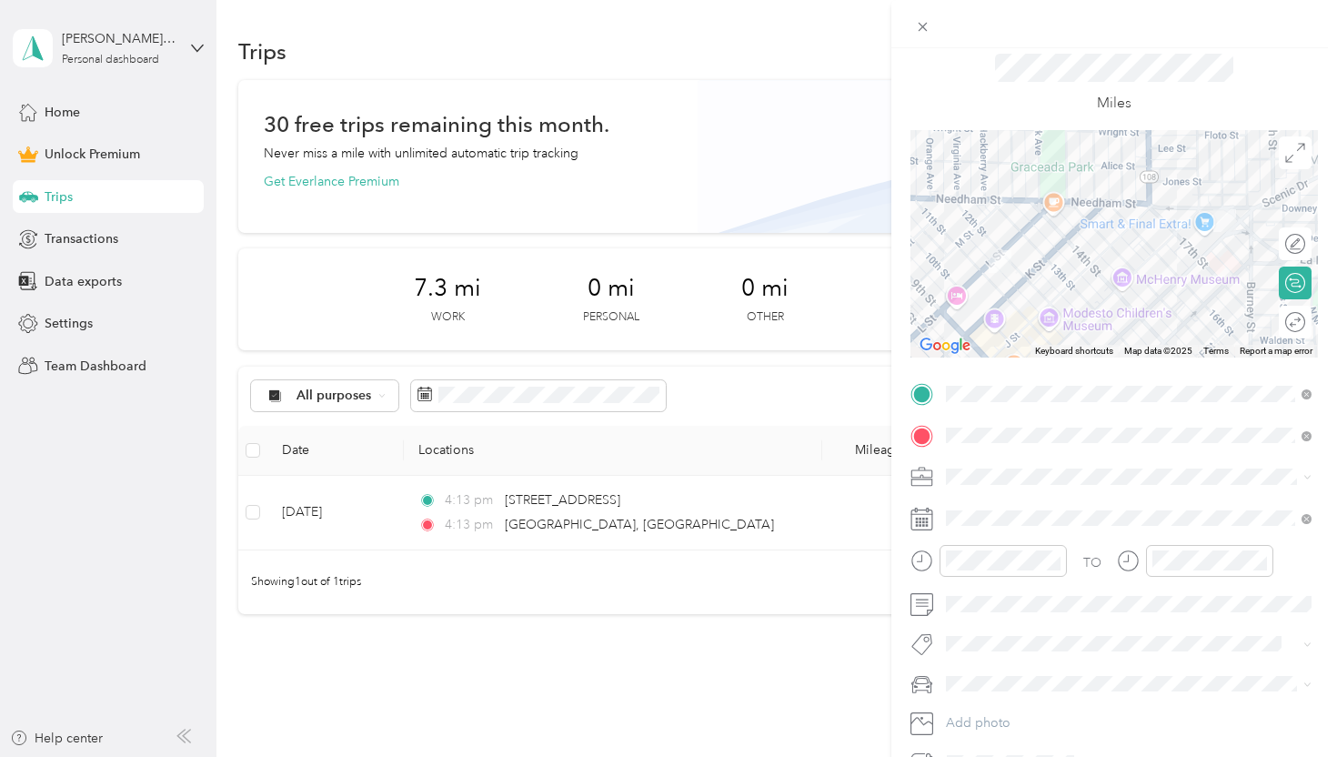
scroll to position [57, 0]
click at [1292, 324] on div at bounding box center [1297, 319] width 15 height 19
click at [1203, 112] on div "Miles" at bounding box center [1115, 81] width 408 height 93
click at [925, 599] on icon at bounding box center [922, 602] width 23 height 23
